Goal: Transaction & Acquisition: Purchase product/service

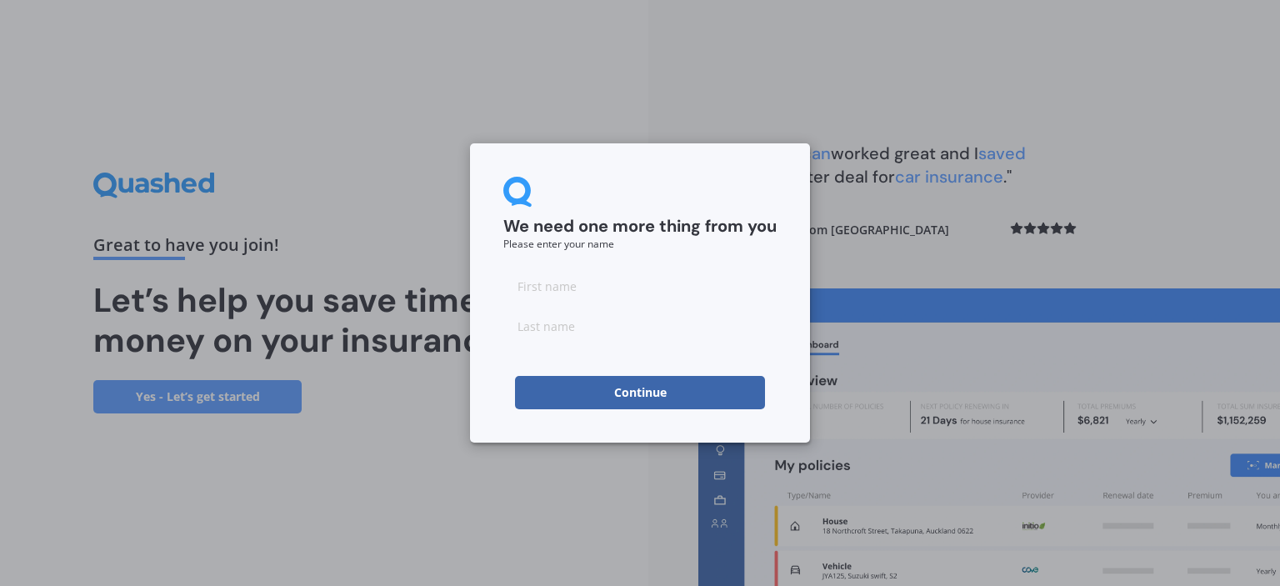
click at [617, 293] on input at bounding box center [639, 285] width 273 height 33
type input "Barnabas"
click at [593, 339] on input at bounding box center [639, 325] width 273 height 33
type input "[PERSON_NAME]"
click at [631, 403] on button "Continue" at bounding box center [640, 392] width 250 height 33
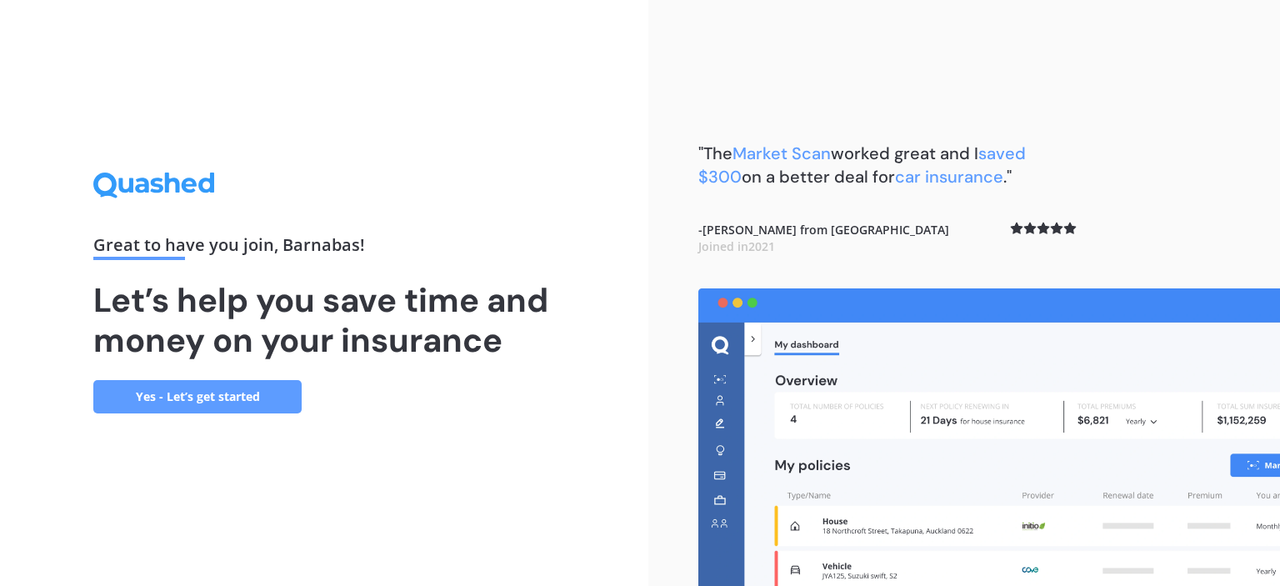
click at [150, 394] on link "Yes - Let’s get started" at bounding box center [197, 396] width 208 height 33
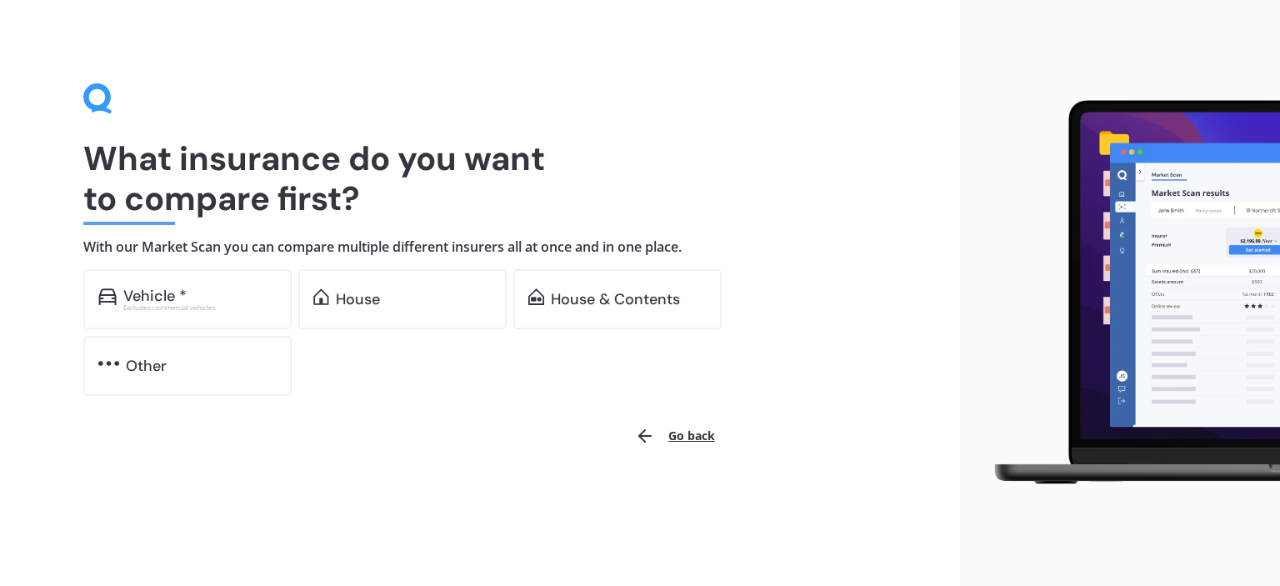
click at [373, 303] on div "House" at bounding box center [358, 299] width 44 height 17
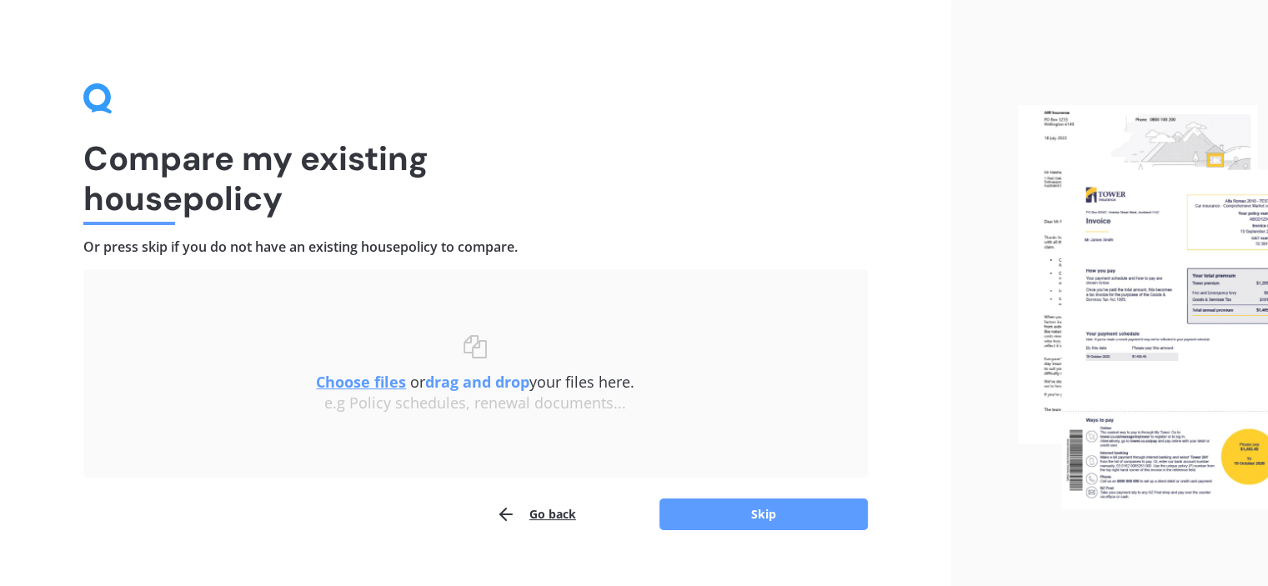
scroll to position [28, 0]
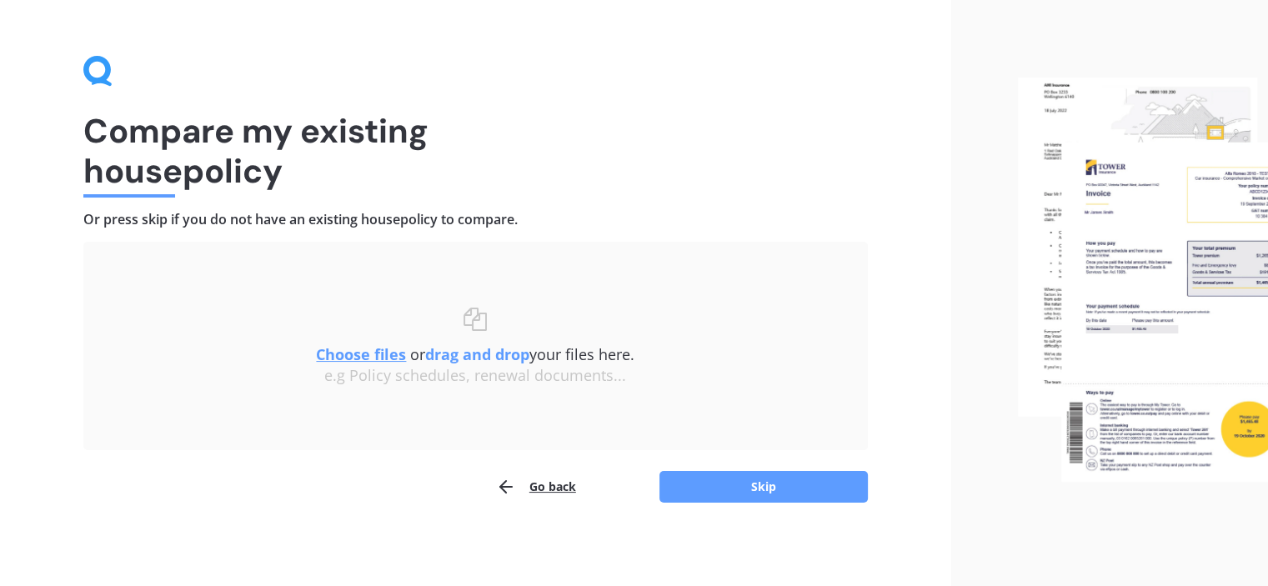
click at [347, 356] on u "Choose files" at bounding box center [361, 354] width 90 height 20
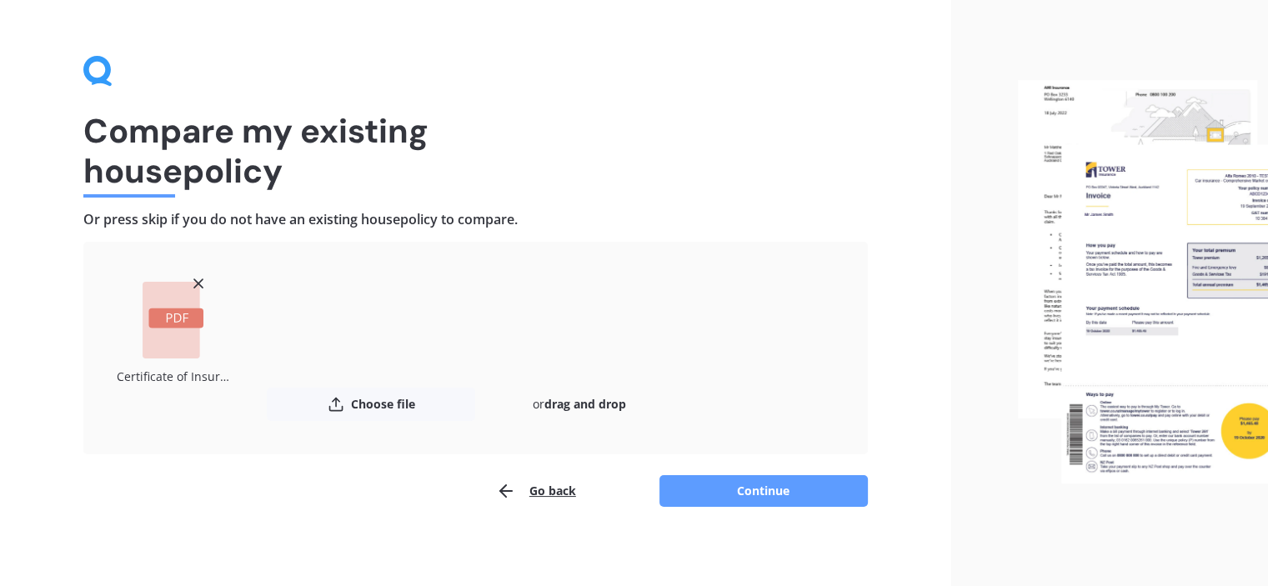
click at [733, 485] on button "Continue" at bounding box center [763, 491] width 208 height 32
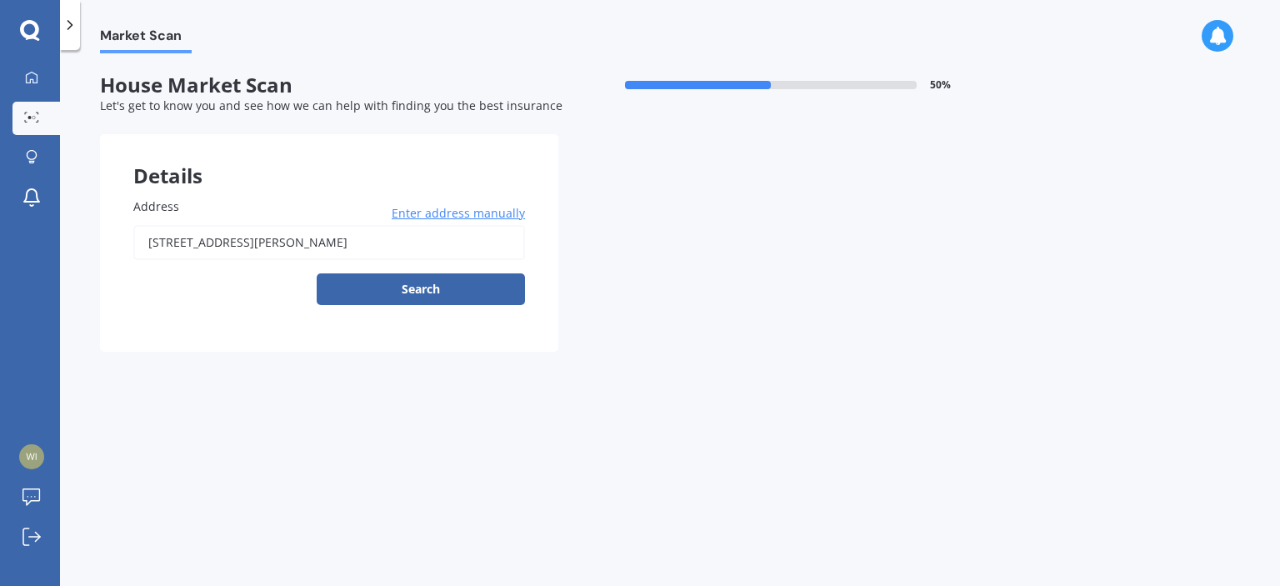
click at [503, 298] on button "Search" at bounding box center [421, 289] width 208 height 32
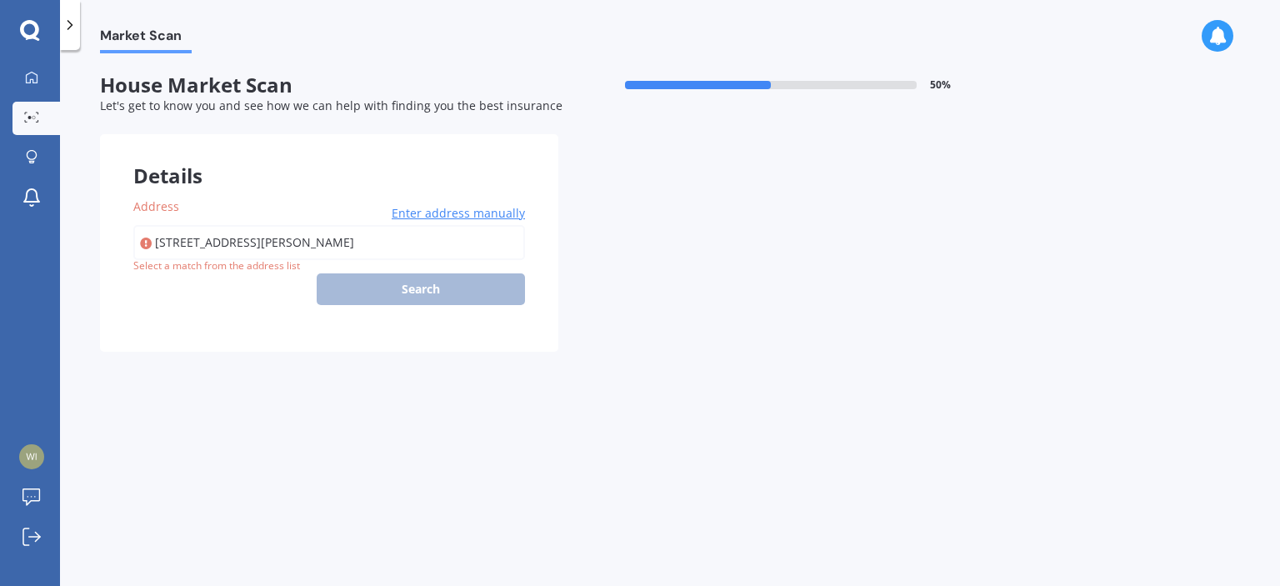
type input "[STREET_ADDRESS][PERSON_NAME]"
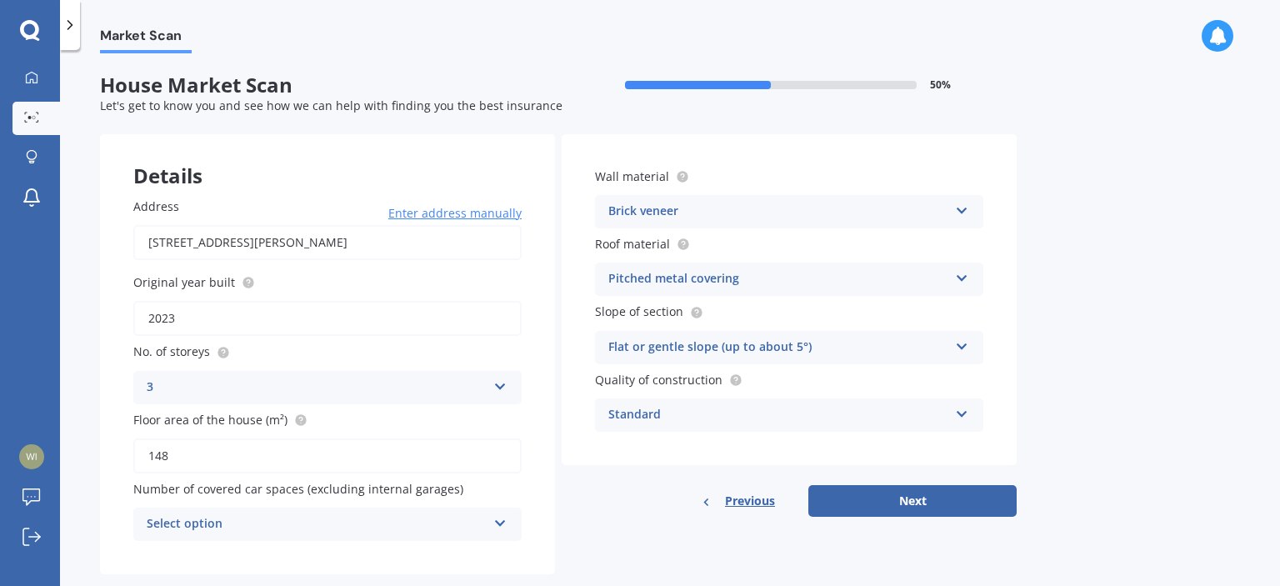
scroll to position [30, 0]
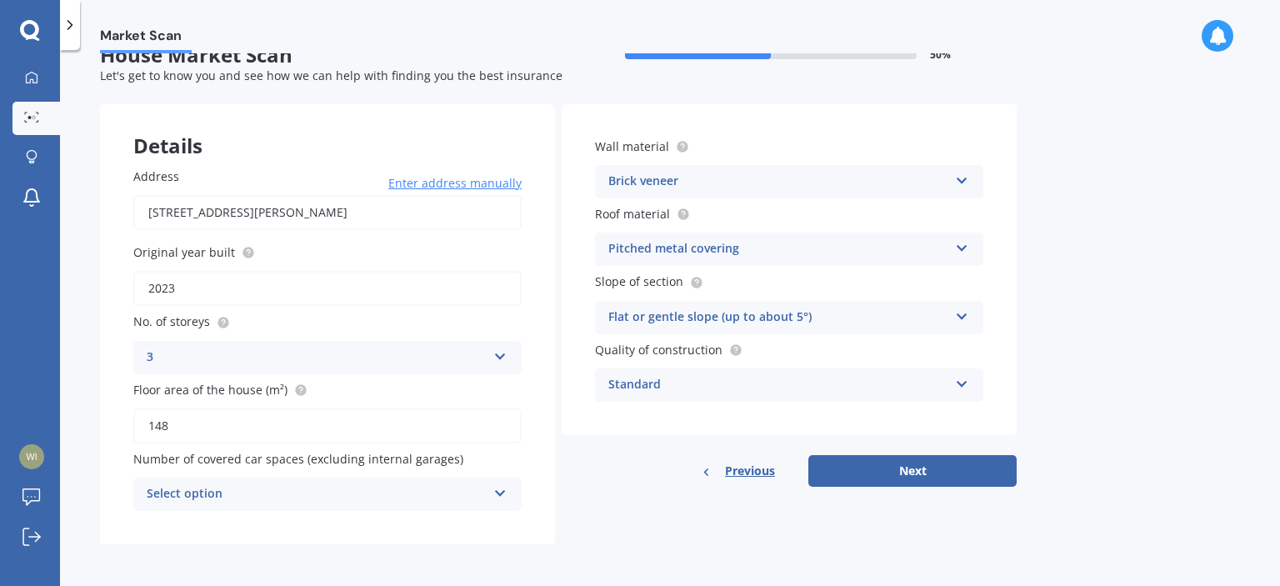
click at [954, 476] on button "Next" at bounding box center [913, 471] width 208 height 32
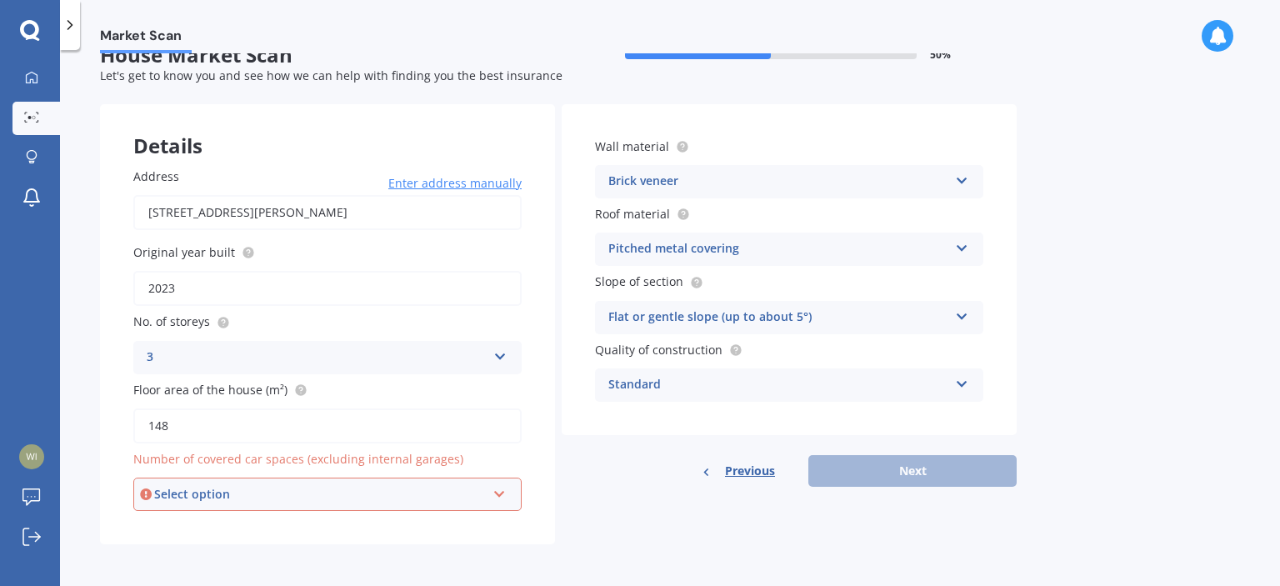
click at [506, 488] on icon at bounding box center [500, 491] width 14 height 12
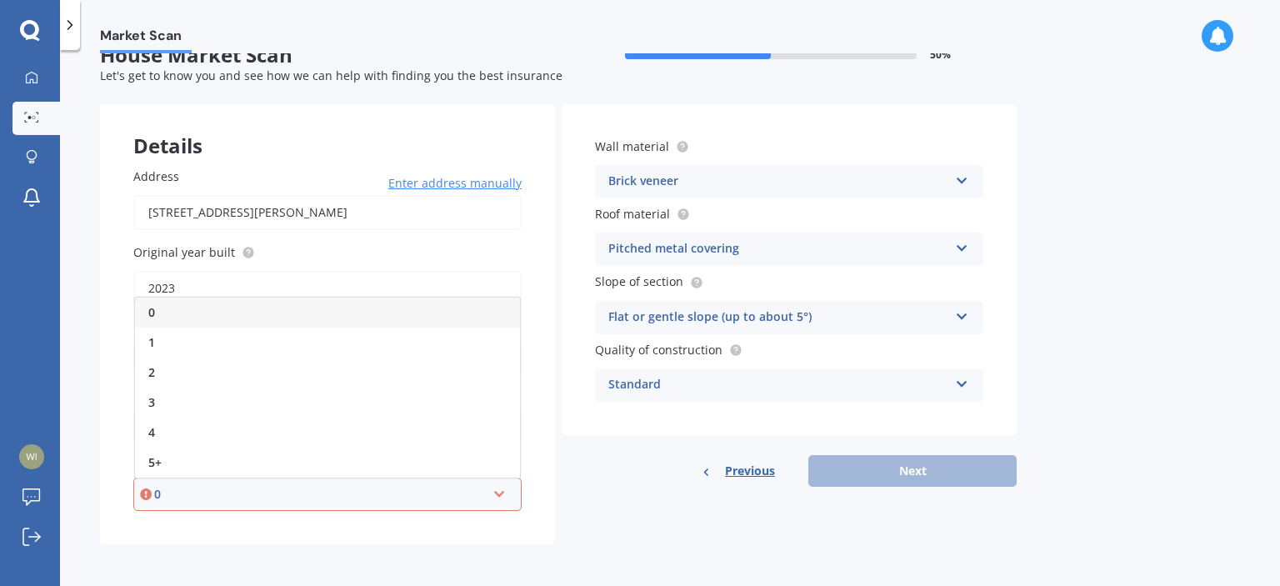
click at [160, 337] on div "1" at bounding box center [327, 343] width 385 height 30
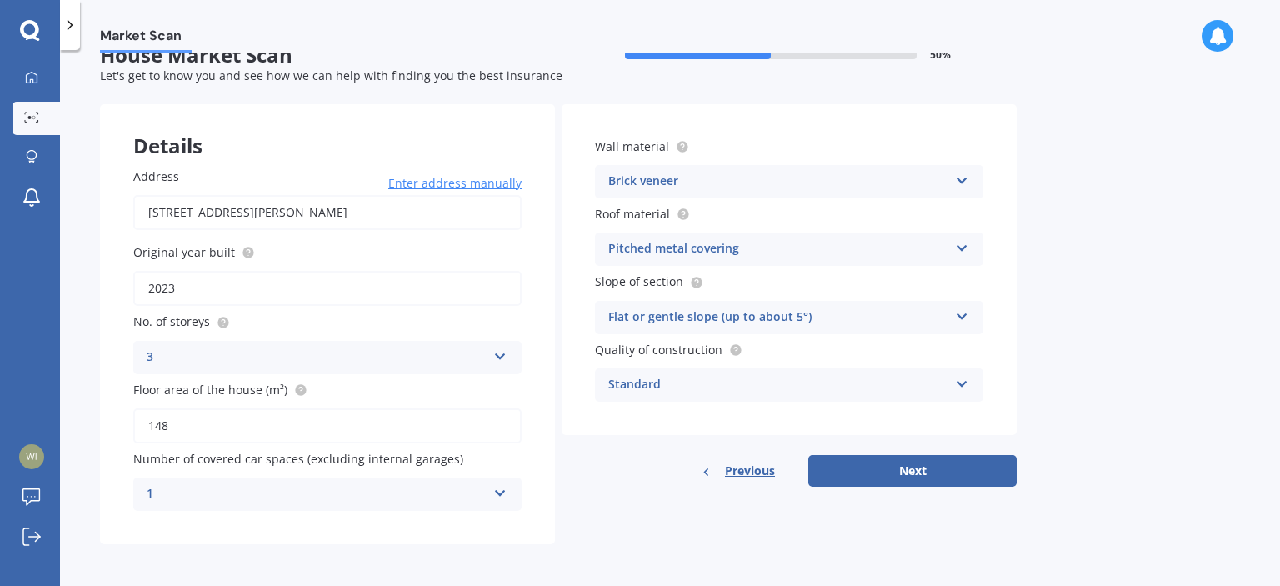
click at [955, 469] on button "Next" at bounding box center [913, 471] width 208 height 32
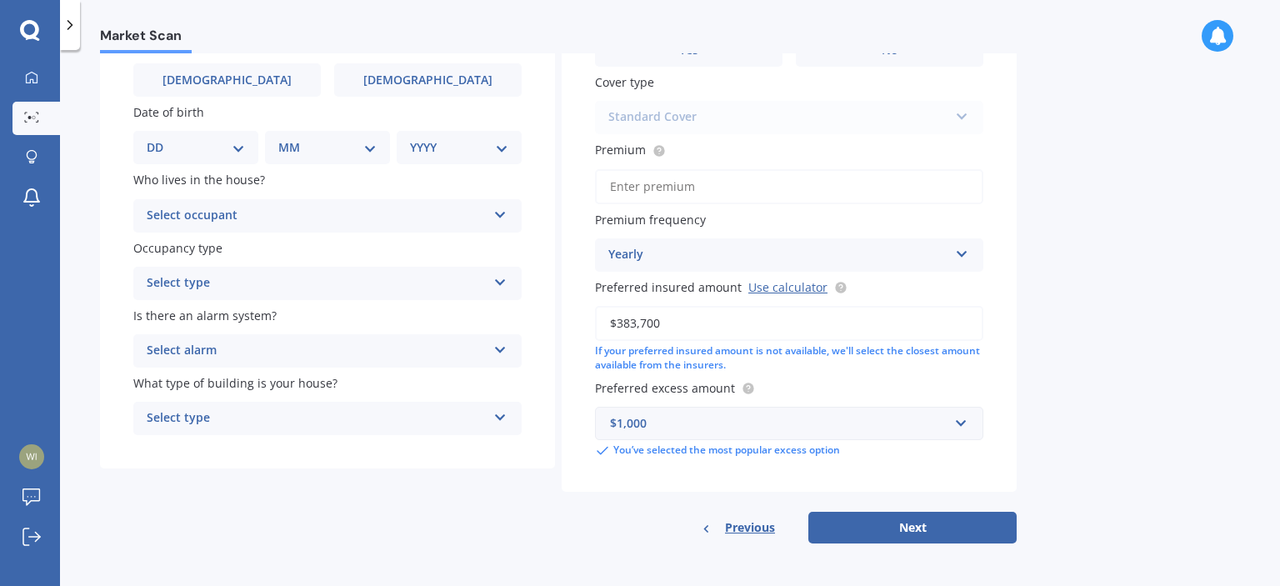
scroll to position [0, 0]
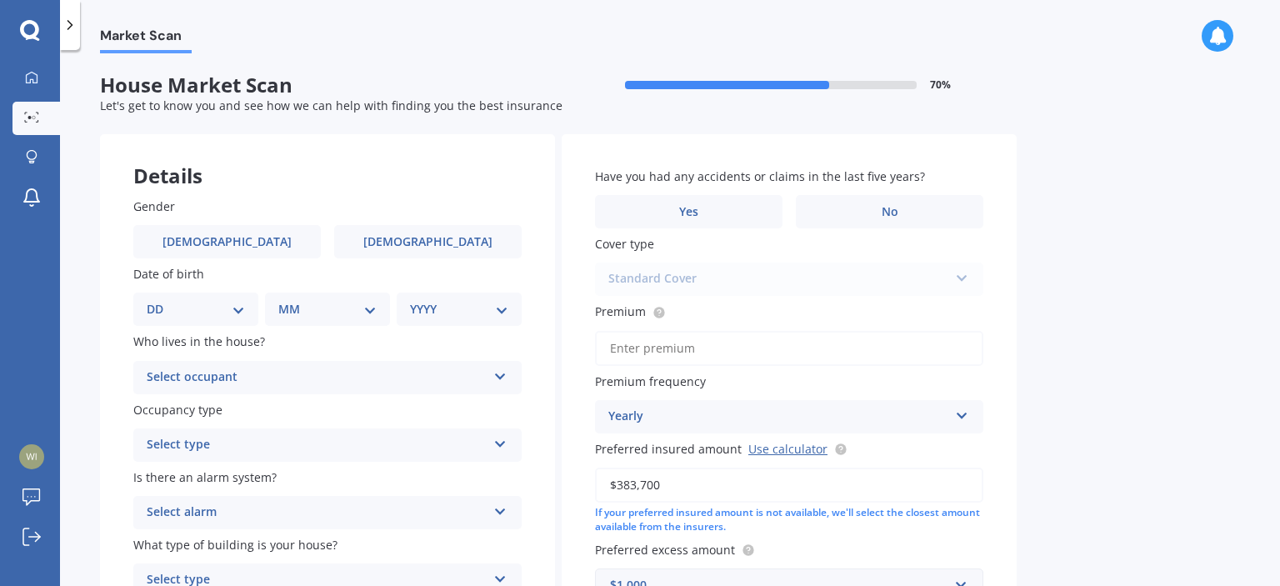
click at [201, 245] on label "[DEMOGRAPHIC_DATA]" at bounding box center [227, 241] width 188 height 33
click at [0, 0] on input "[DEMOGRAPHIC_DATA]" at bounding box center [0, 0] width 0 height 0
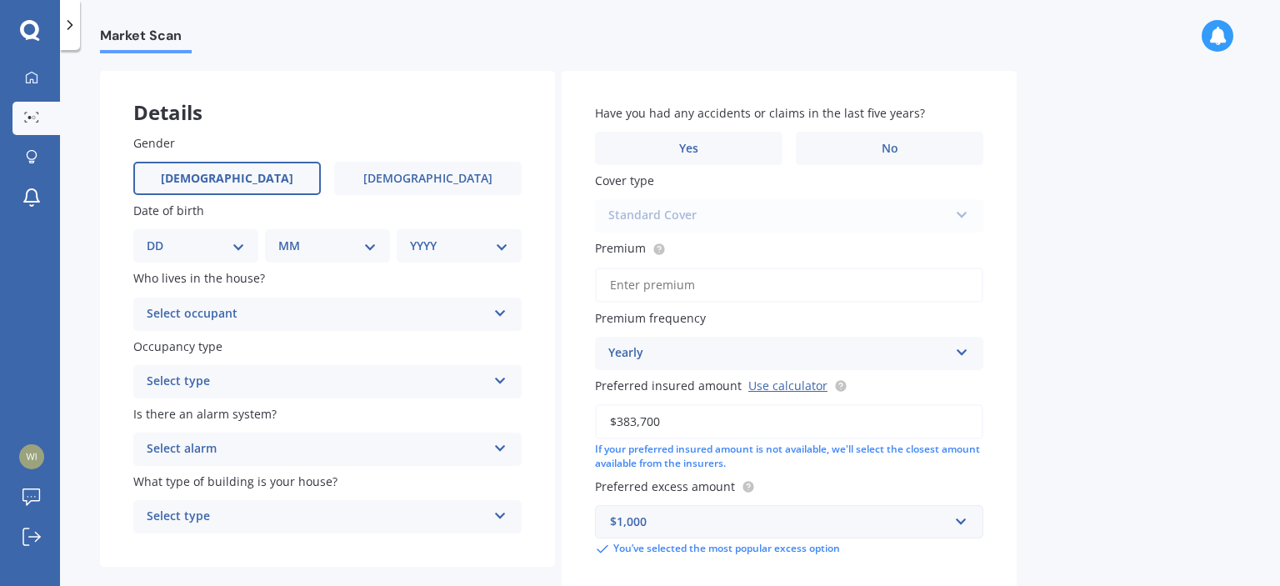
scroll to position [69, 0]
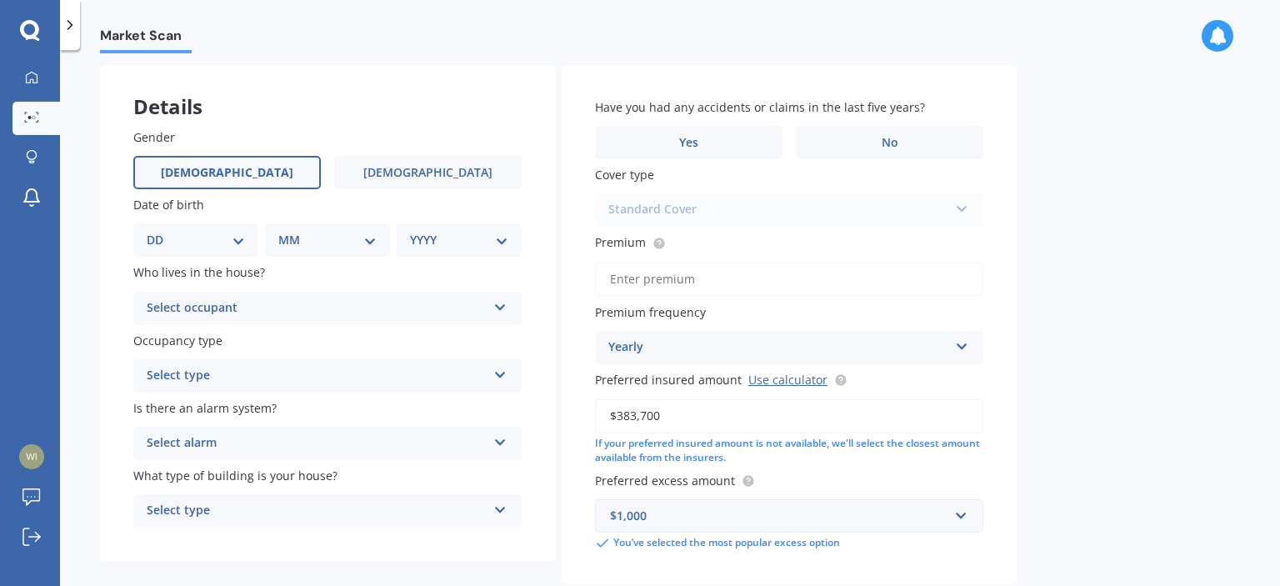
click at [230, 236] on select "DD 01 02 03 04 05 06 07 08 09 10 11 12 13 14 15 16 17 18 19 20 21 22 23 24 25 2…" at bounding box center [196, 240] width 98 height 18
select select "03"
click at [160, 231] on select "DD 01 02 03 04 05 06 07 08 09 10 11 12 13 14 15 16 17 18 19 20 21 22 23 24 25 2…" at bounding box center [196, 240] width 98 height 18
click at [335, 240] on select "MM 01 02 03 04 05 06 07 08 09 10 11 12" at bounding box center [331, 240] width 92 height 18
select select "12"
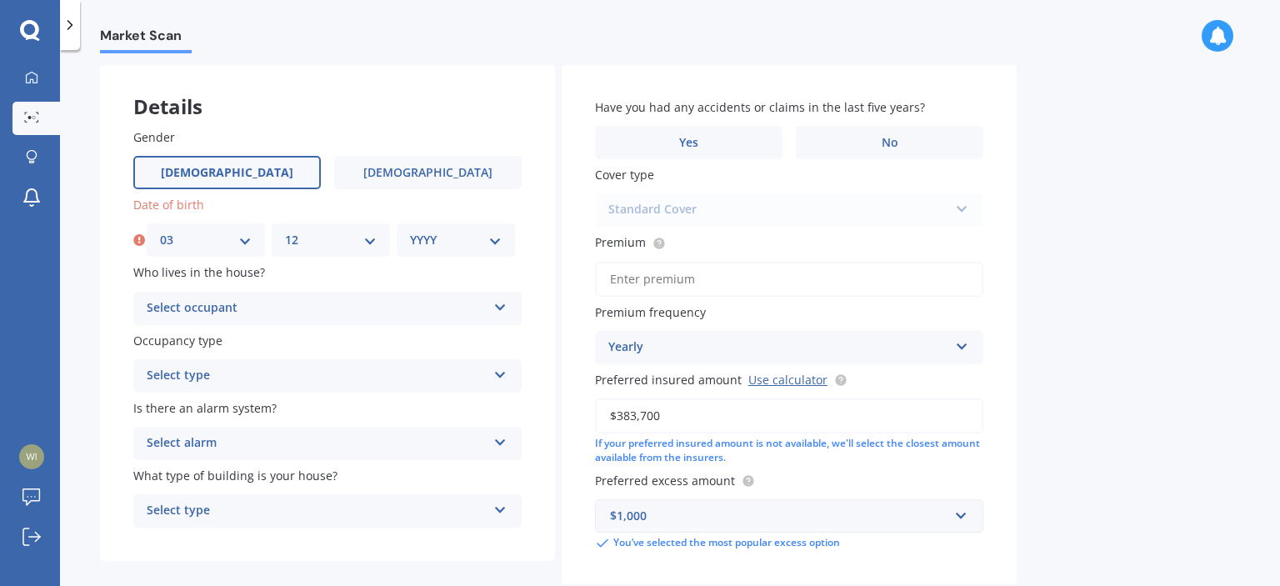
click at [285, 231] on select "MM 01 02 03 04 05 06 07 08 09 10 11 12" at bounding box center [331, 240] width 92 height 18
click at [446, 233] on select "YYYY 2009 2008 2007 2006 2005 2004 2003 2002 2001 2000 1999 1998 1997 1996 1995…" at bounding box center [456, 240] width 92 height 18
select select "1997"
click at [410, 231] on select "YYYY 2009 2008 2007 2006 2005 2004 2003 2002 2001 2000 1999 1998 1997 1996 1995…" at bounding box center [456, 240] width 92 height 18
click at [1135, 337] on div "Market Scan House Market Scan 70 % Let's get to know you and see how we can hel…" at bounding box center [670, 321] width 1220 height 536
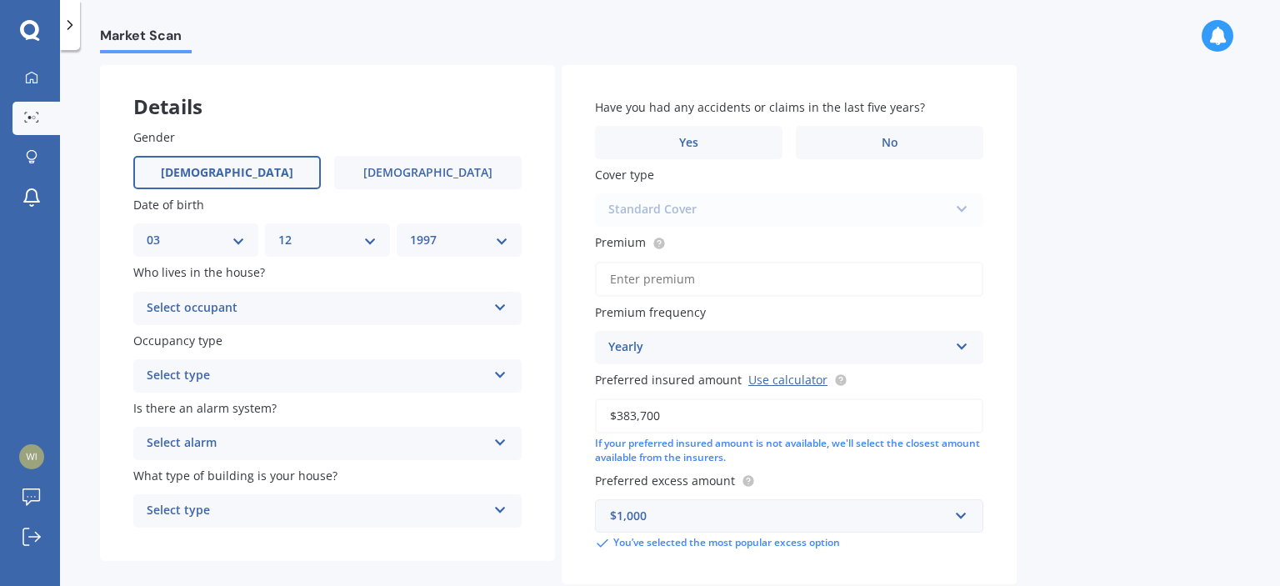
click at [1135, 337] on div "Market Scan House Market Scan 70 % Let's get to know you and see how we can hel…" at bounding box center [670, 321] width 1220 height 536
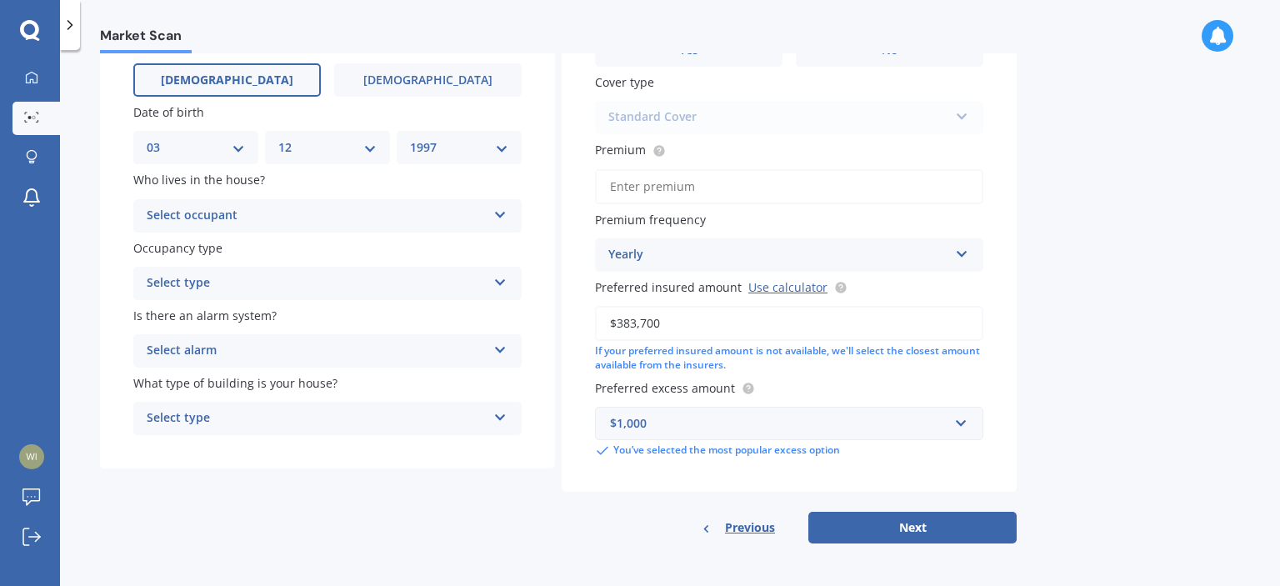
scroll to position [107, 0]
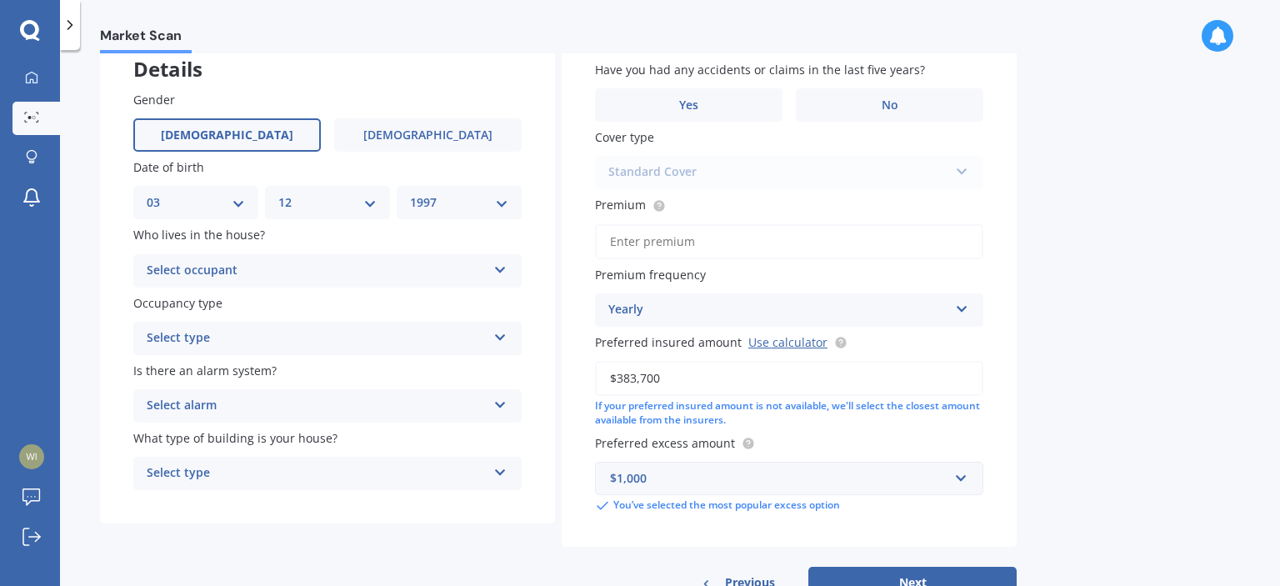
click at [504, 272] on icon at bounding box center [500, 267] width 14 height 12
click at [177, 303] on span "Owner" at bounding box center [167, 303] width 38 height 16
click at [503, 339] on icon at bounding box center [500, 334] width 14 height 12
click at [197, 371] on span "Permanent" at bounding box center [179, 371] width 63 height 16
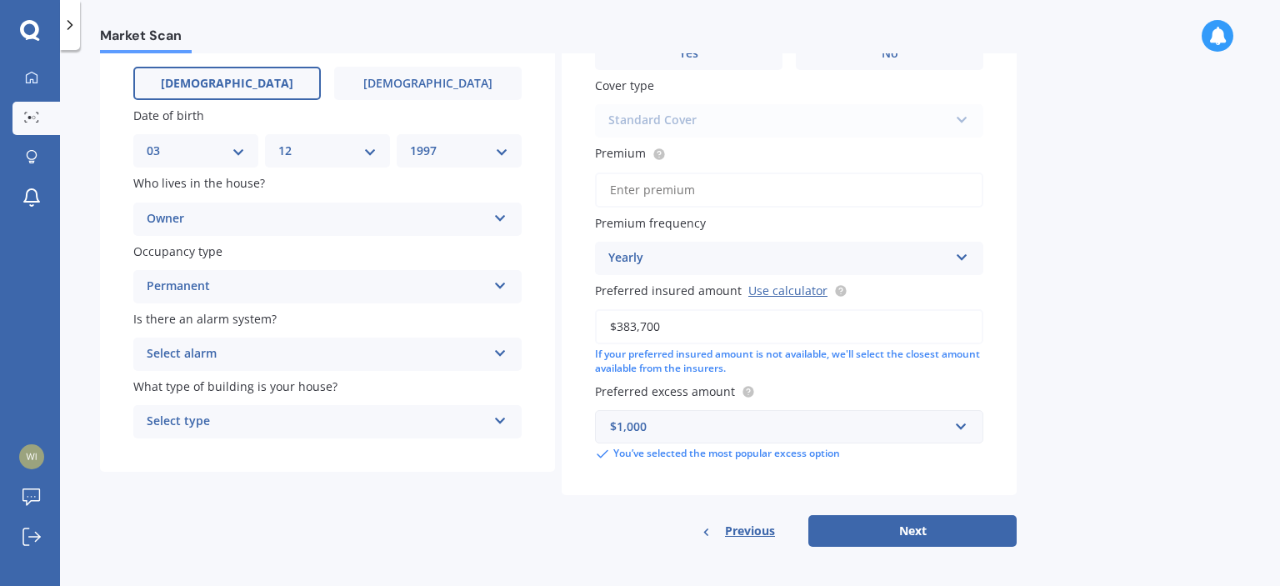
scroll to position [162, 0]
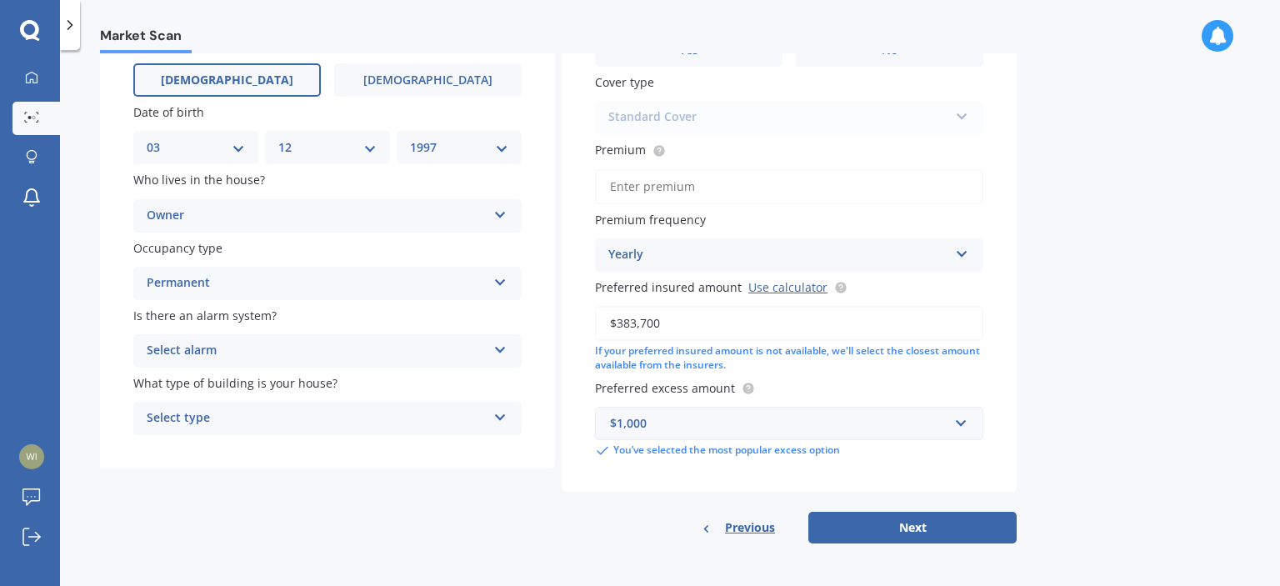
click at [498, 358] on div "Select alarm Yes, monitored Yes, not monitored No" at bounding box center [327, 350] width 388 height 33
click at [213, 414] on span "Yes, not monitored" at bounding box center [203, 413] width 110 height 16
click at [500, 414] on icon at bounding box center [500, 414] width 14 height 12
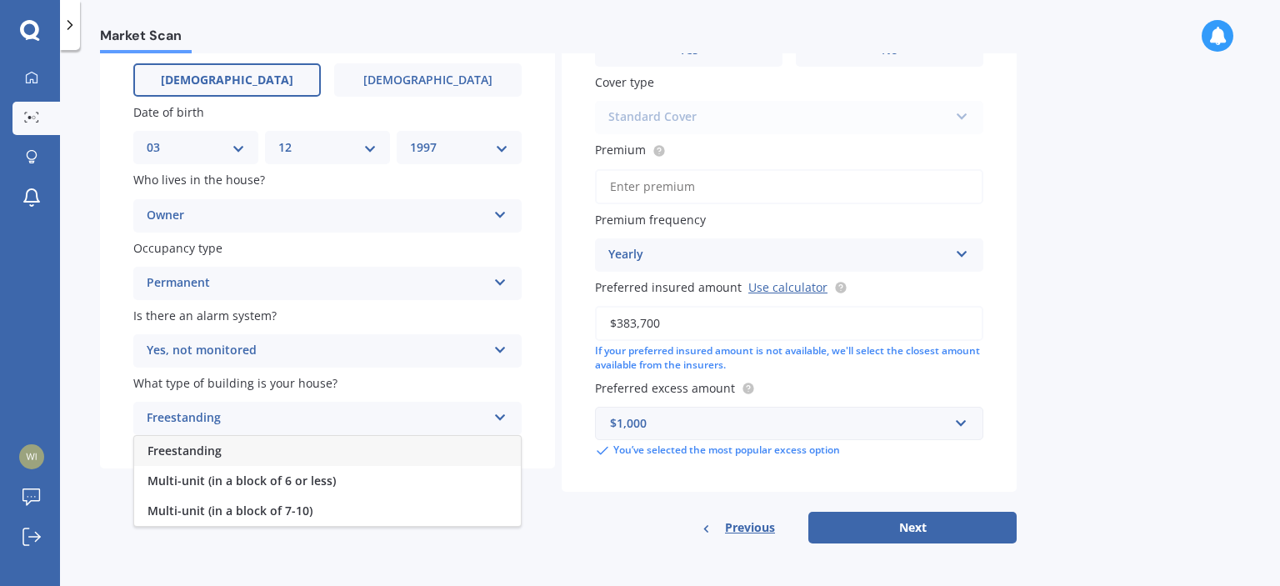
click at [203, 451] on span "Freestanding" at bounding box center [185, 451] width 74 height 16
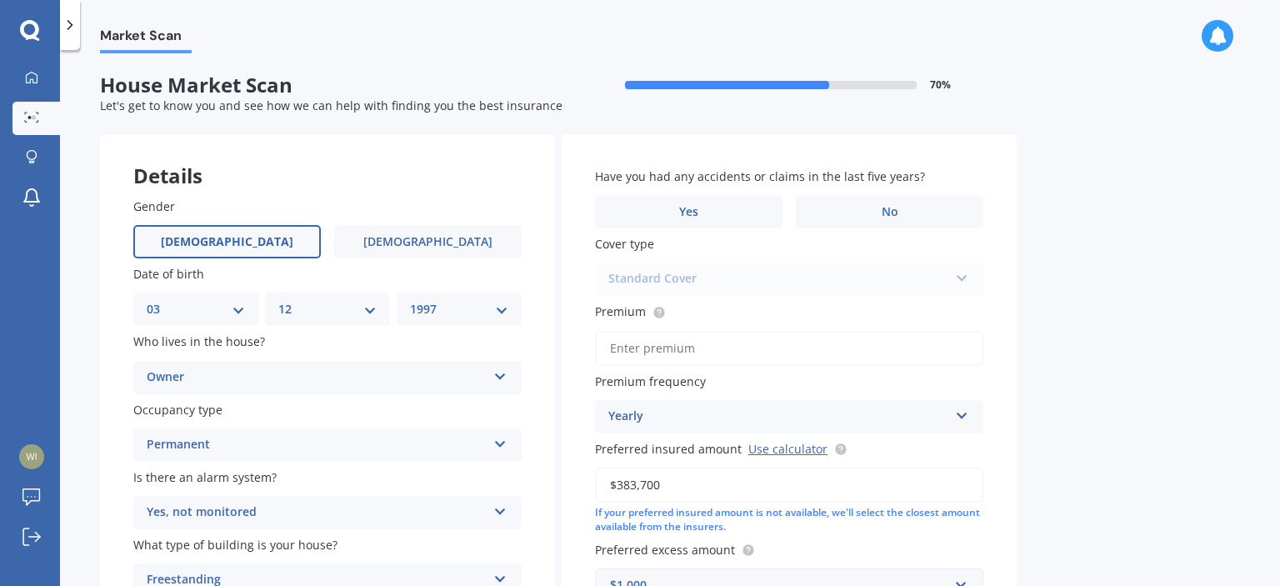
click at [864, 208] on label "No" at bounding box center [890, 211] width 188 height 33
click at [0, 0] on input "No" at bounding box center [0, 0] width 0 height 0
click at [957, 279] on div "Standard Cover Standard Cover Premium Cover Plus" at bounding box center [789, 279] width 388 height 33
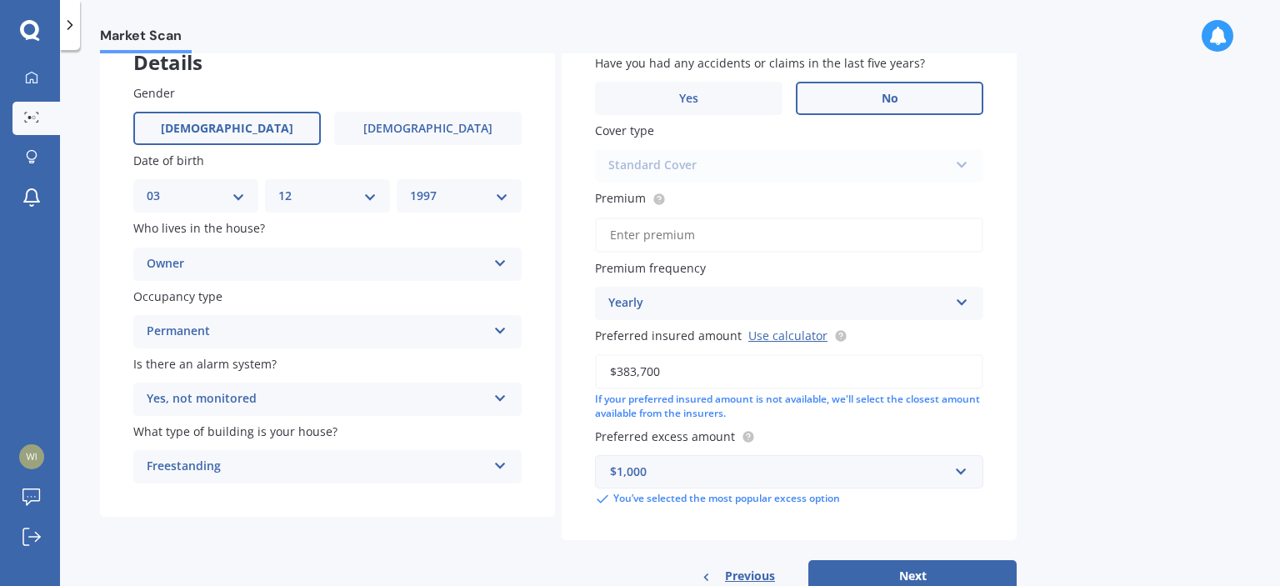
scroll to position [162, 0]
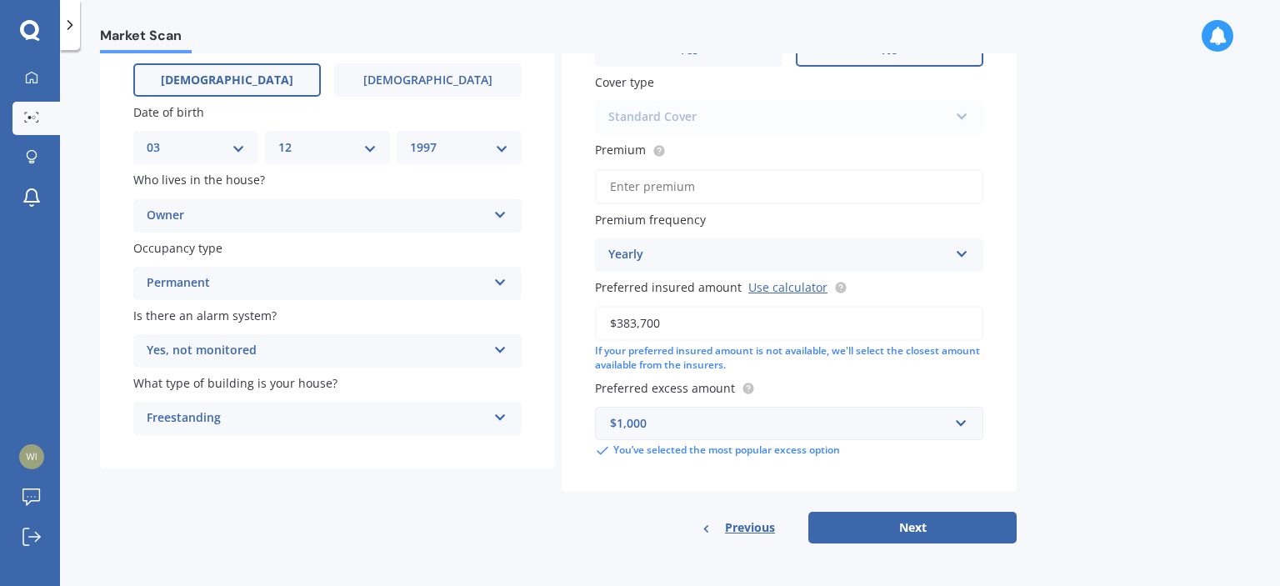
click at [934, 523] on button "Next" at bounding box center [913, 528] width 208 height 32
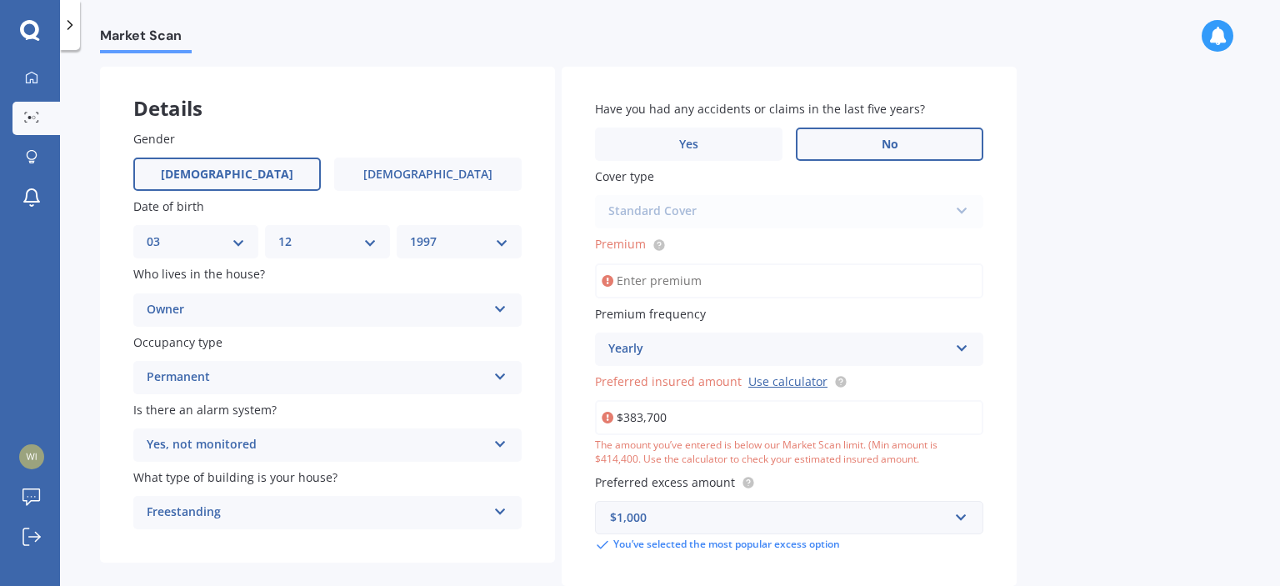
scroll to position [65, 0]
click at [657, 282] on input "Premium" at bounding box center [789, 283] width 388 height 35
type input "$1,170.00"
click at [1070, 324] on div "Market Scan House Market Scan 70 % Let's get to know you and see how we can hel…" at bounding box center [670, 321] width 1220 height 536
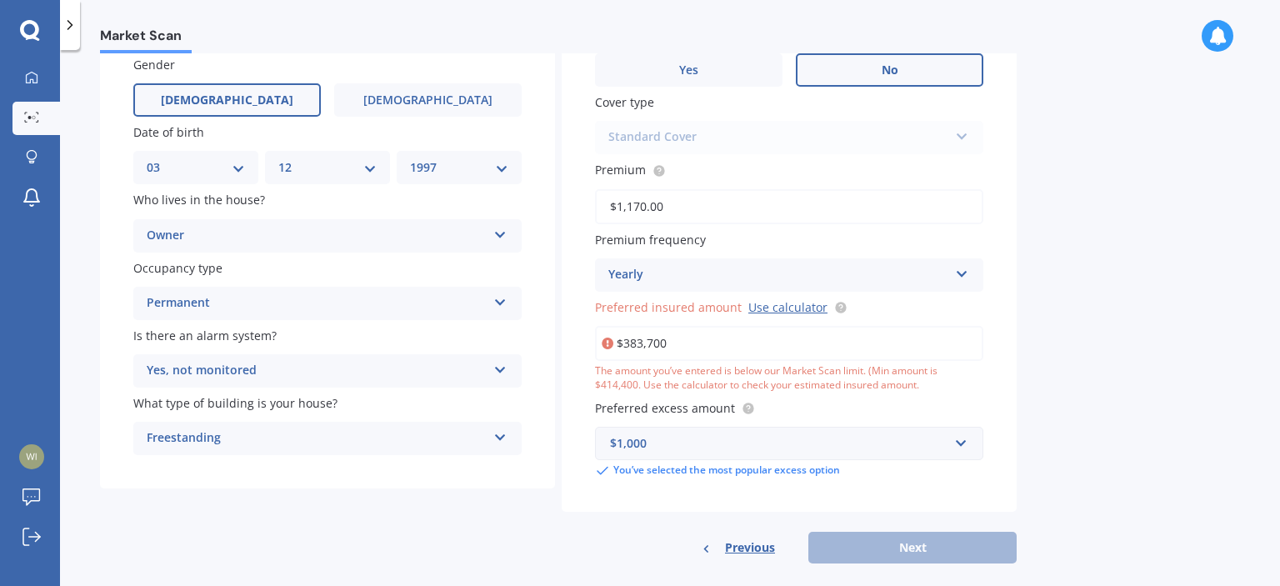
scroll to position [162, 0]
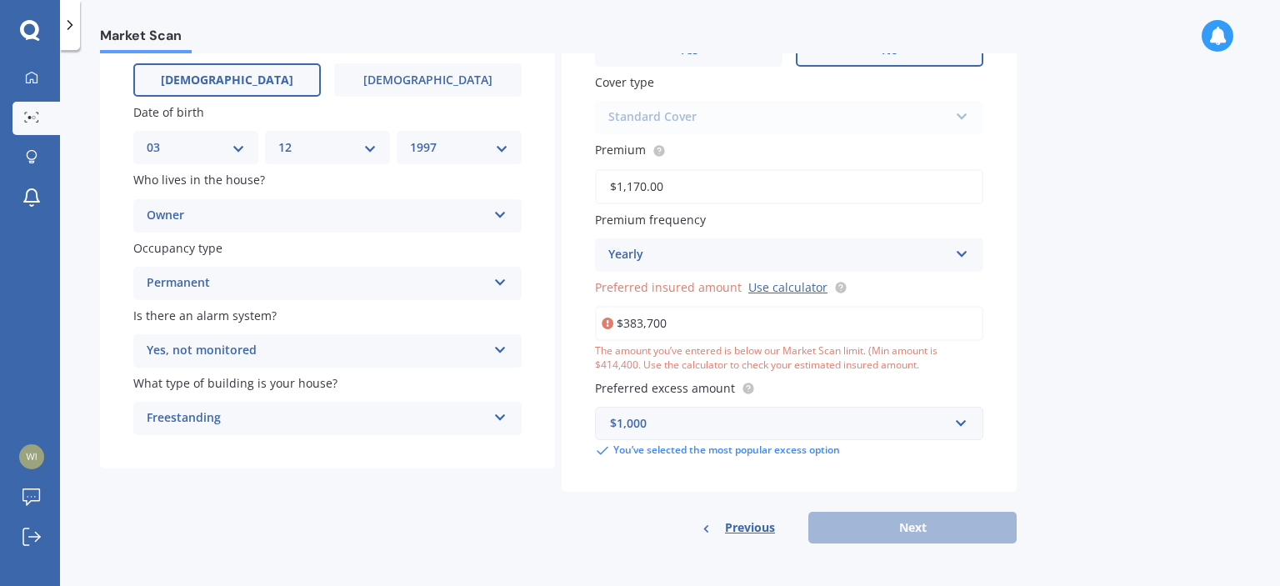
click at [696, 316] on input "$383,700" at bounding box center [789, 323] width 388 height 35
click at [1079, 356] on div "Market Scan House Market Scan 70 % Let's get to know you and see how we can hel…" at bounding box center [670, 321] width 1220 height 536
click at [700, 324] on input "$384,000" at bounding box center [789, 323] width 388 height 35
click at [1119, 362] on div "Market Scan House Market Scan 70 % Let's get to know you and see how we can hel…" at bounding box center [670, 321] width 1220 height 536
click at [723, 323] on input "$414,000" at bounding box center [789, 323] width 388 height 35
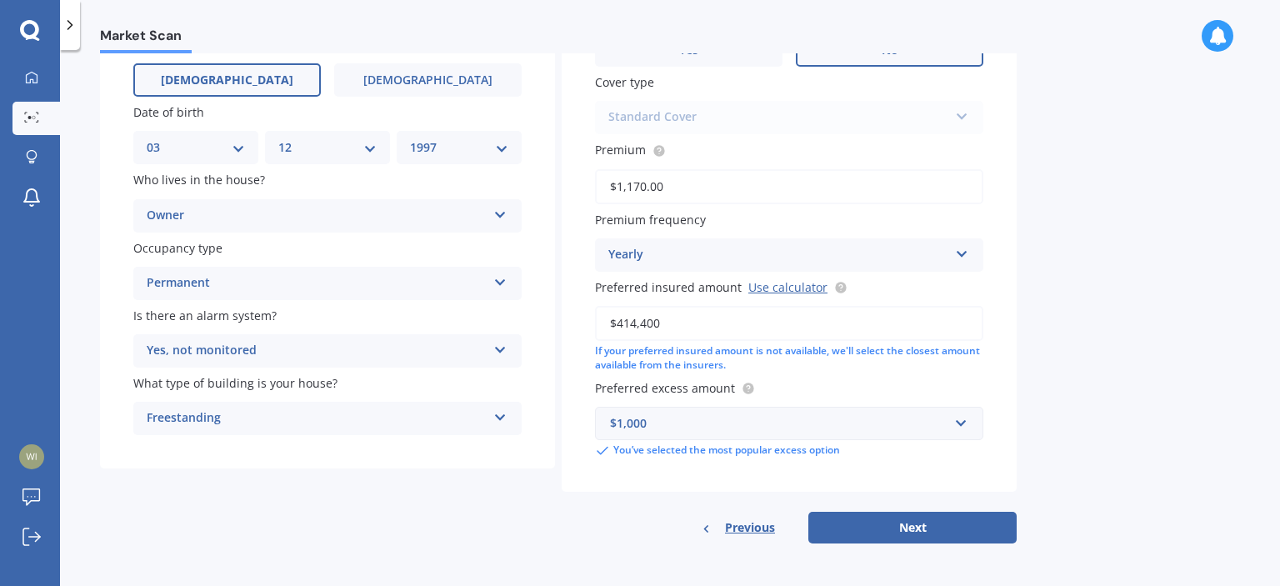
type input "$414,400"
click at [914, 533] on button "Next" at bounding box center [913, 528] width 208 height 32
select select "03"
select select "12"
select select "1997"
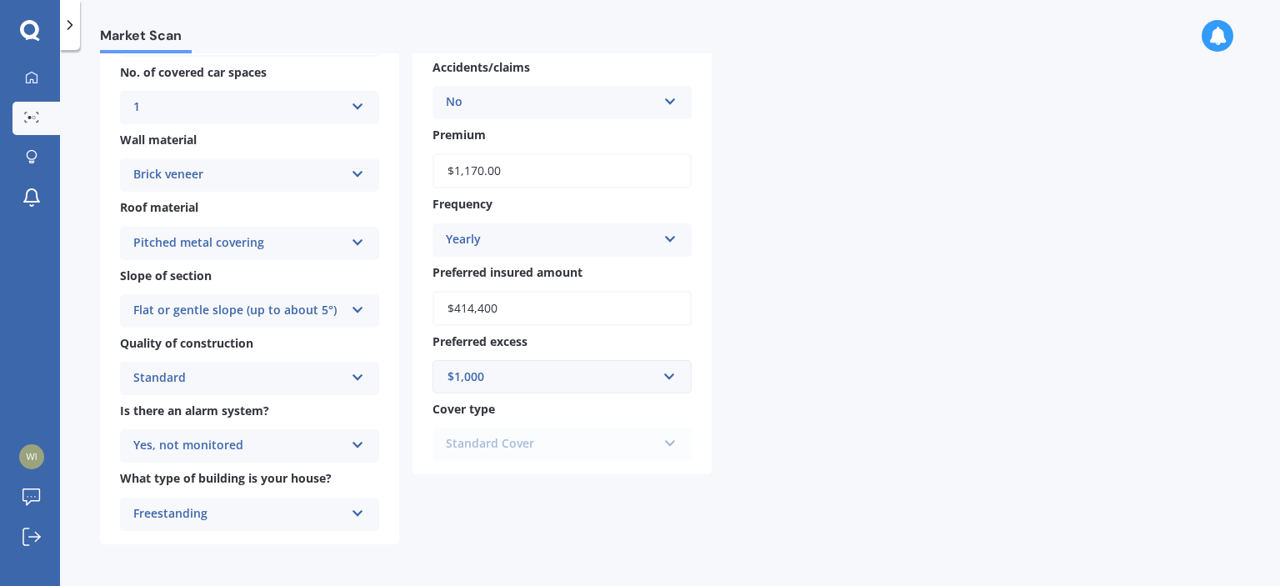
scroll to position [0, 0]
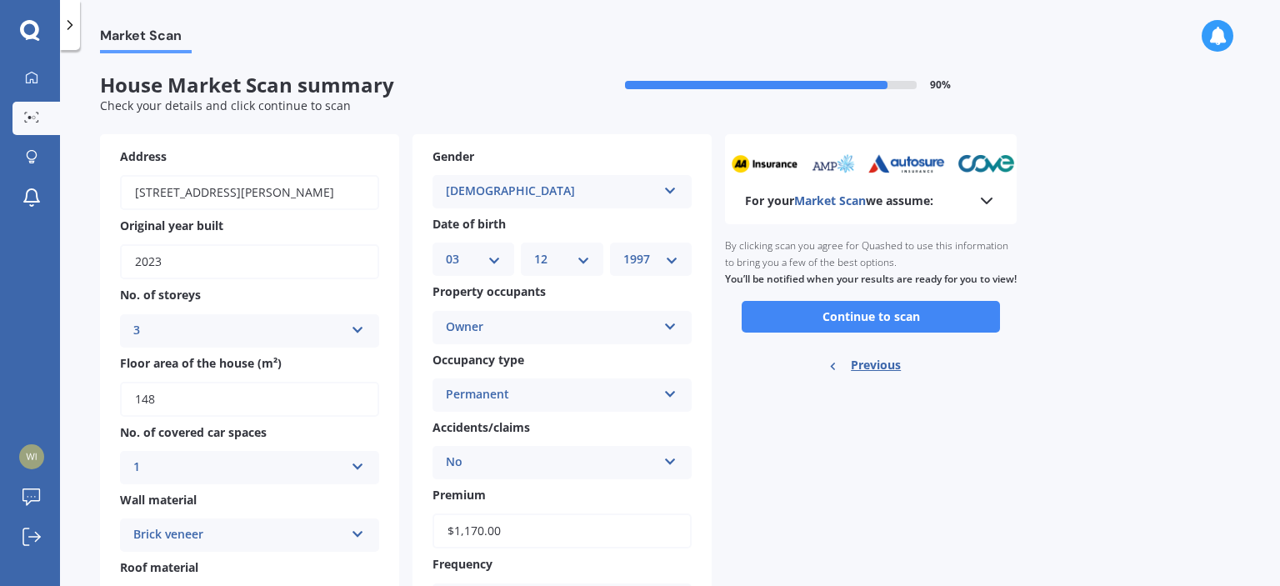
click at [940, 333] on button "Continue to scan" at bounding box center [871, 317] width 258 height 32
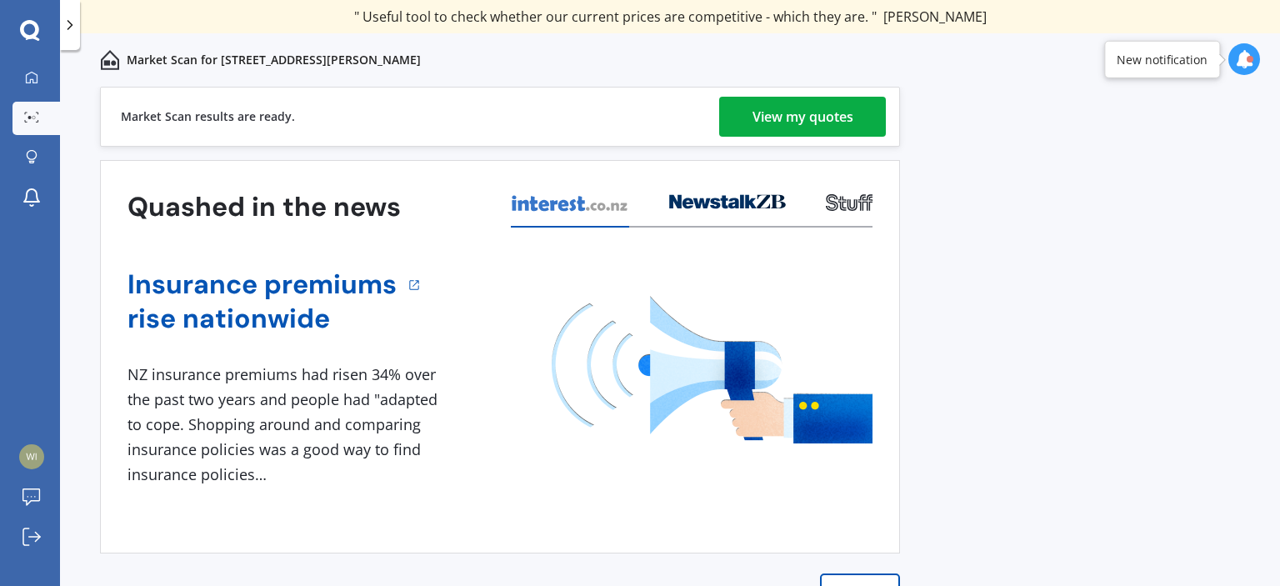
click at [764, 113] on div "View my quotes" at bounding box center [803, 117] width 101 height 40
